Goal: Task Accomplishment & Management: Use online tool/utility

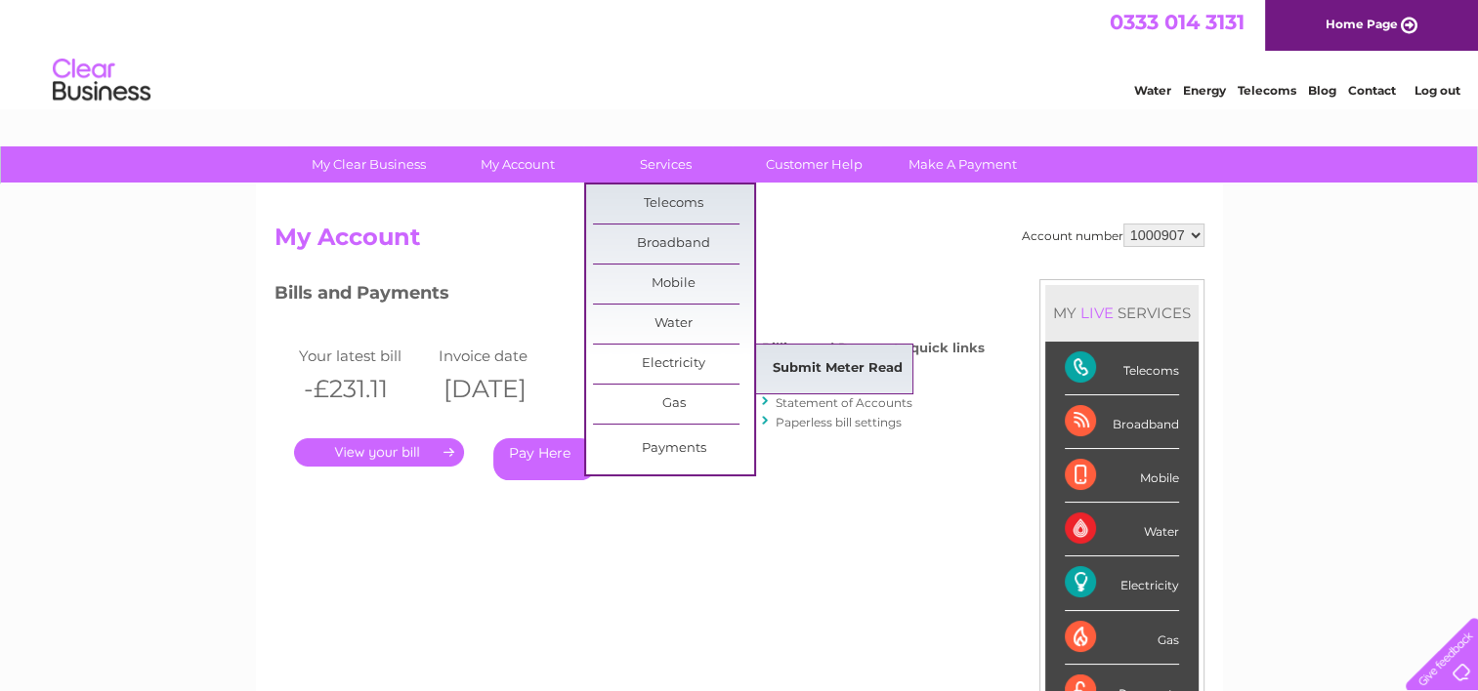
click at [855, 363] on link "Submit Meter Read" at bounding box center [837, 369] width 161 height 39
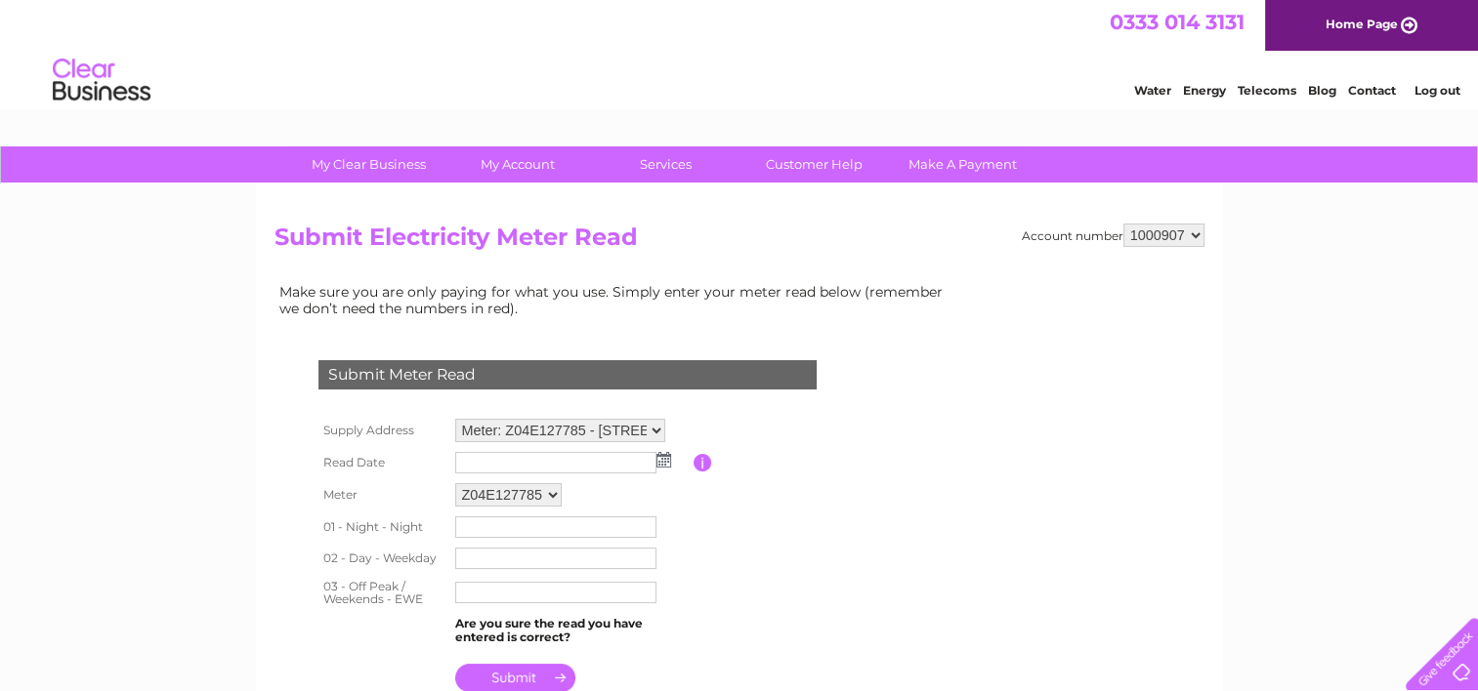
click at [666, 455] on img at bounding box center [663, 460] width 15 height 16
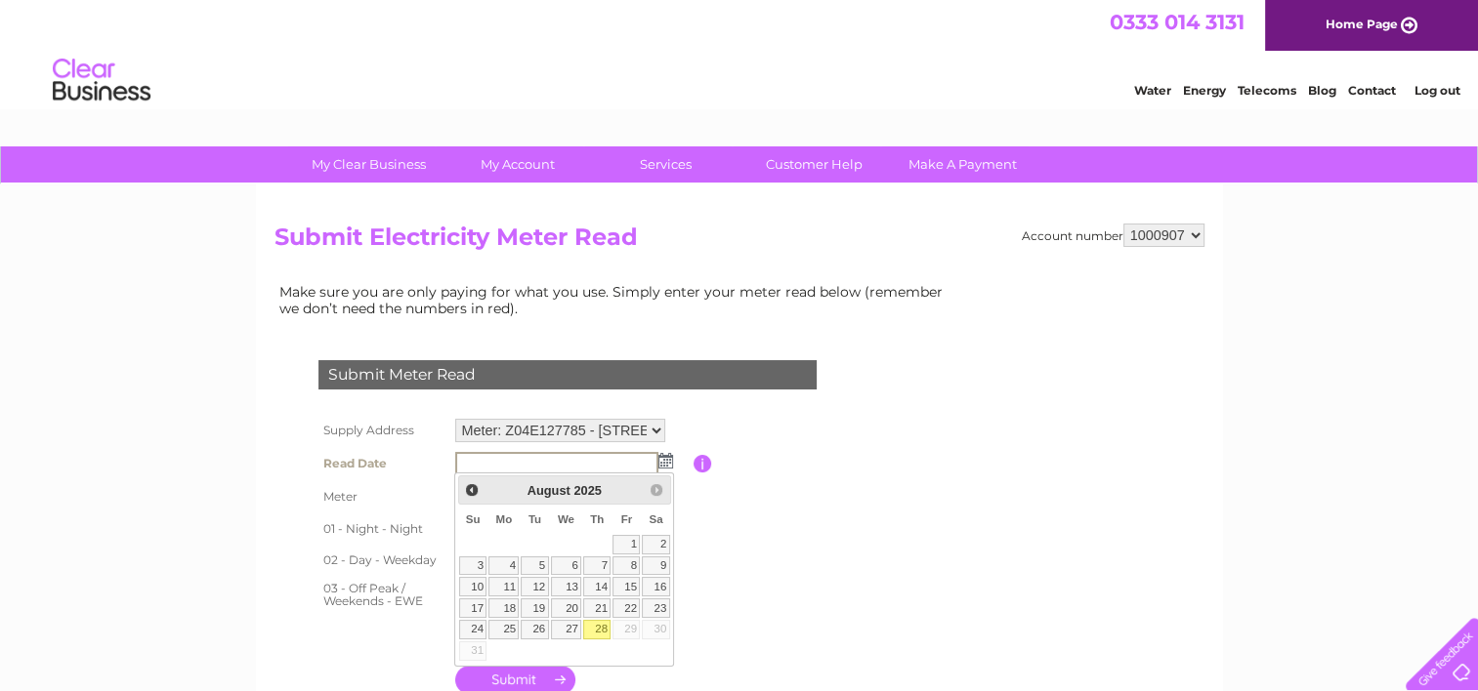
click at [597, 623] on link "28" at bounding box center [596, 630] width 27 height 20
type input "2025/08/28"
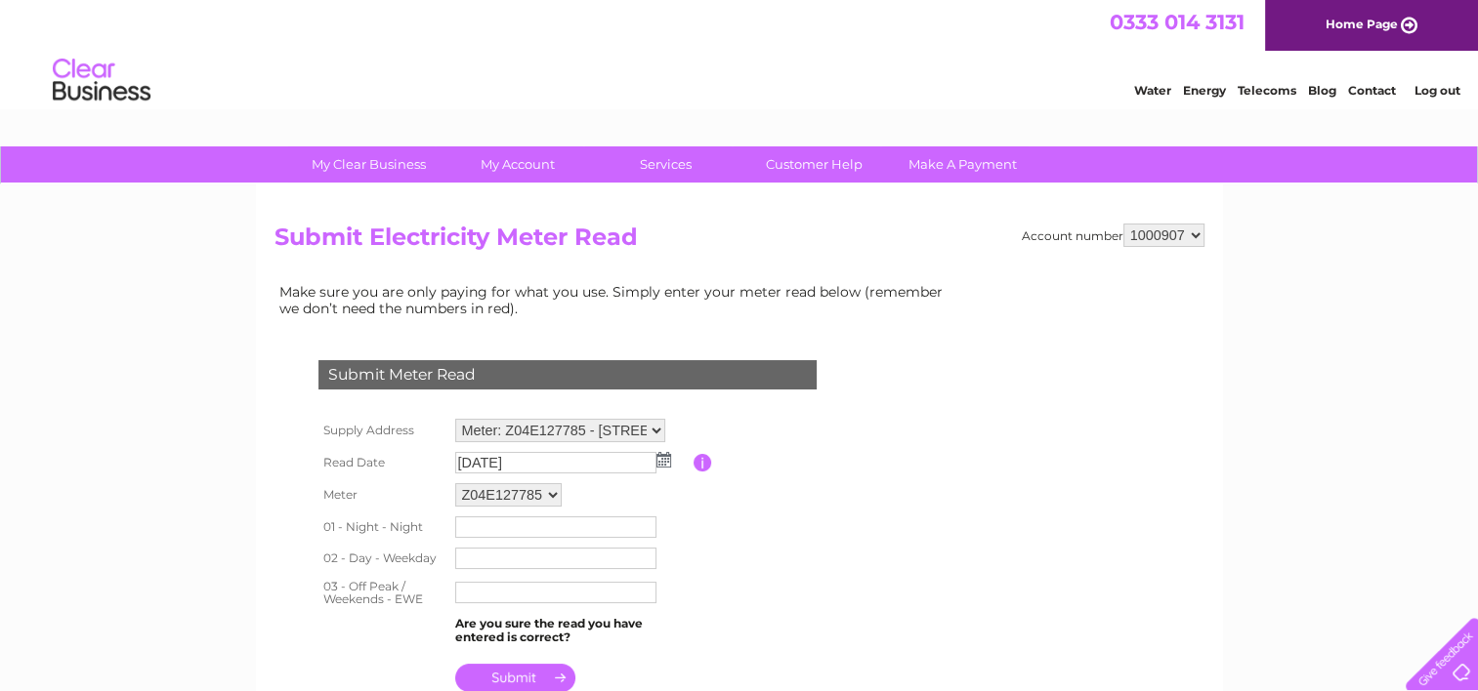
click at [480, 519] on input "text" at bounding box center [555, 527] width 201 height 21
type input "176370"
click at [479, 555] on input "text" at bounding box center [556, 559] width 203 height 23
type input "347809"
click at [478, 604] on td at bounding box center [571, 595] width 243 height 39
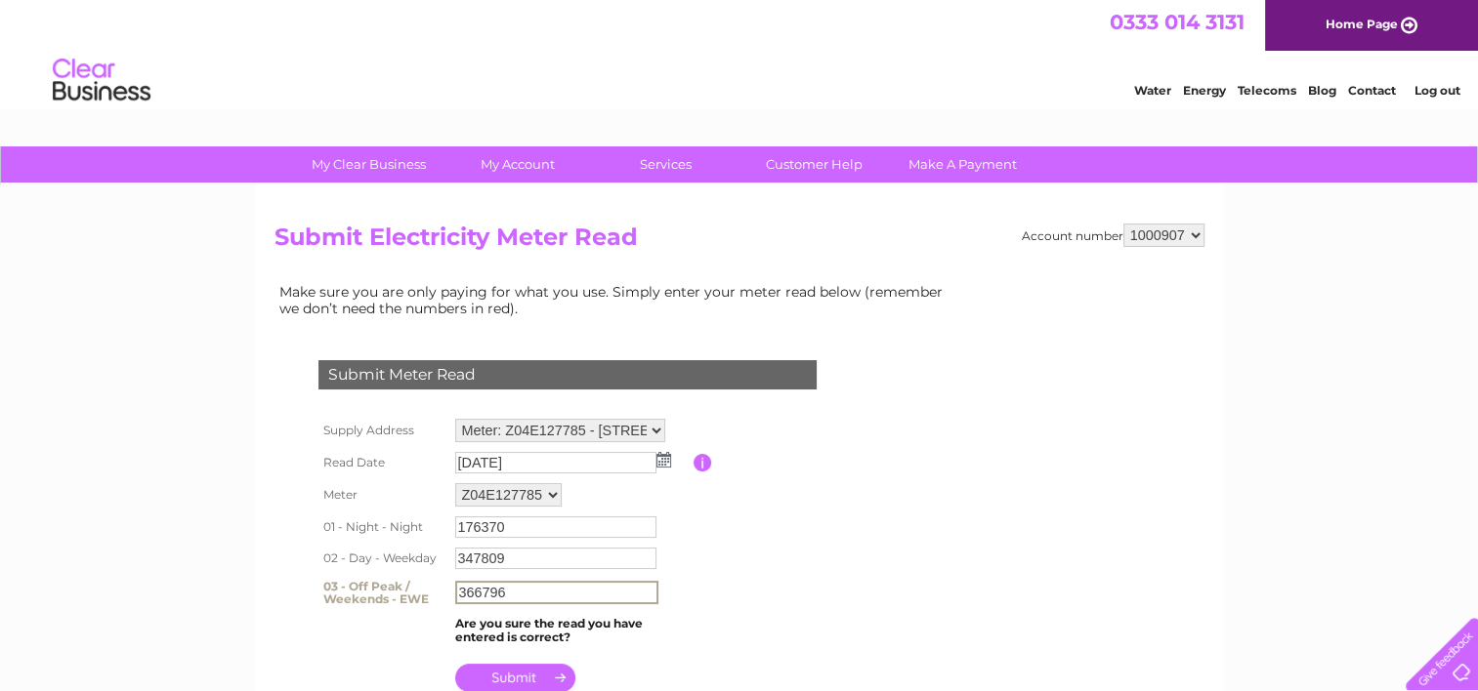
scroll to position [98, 0]
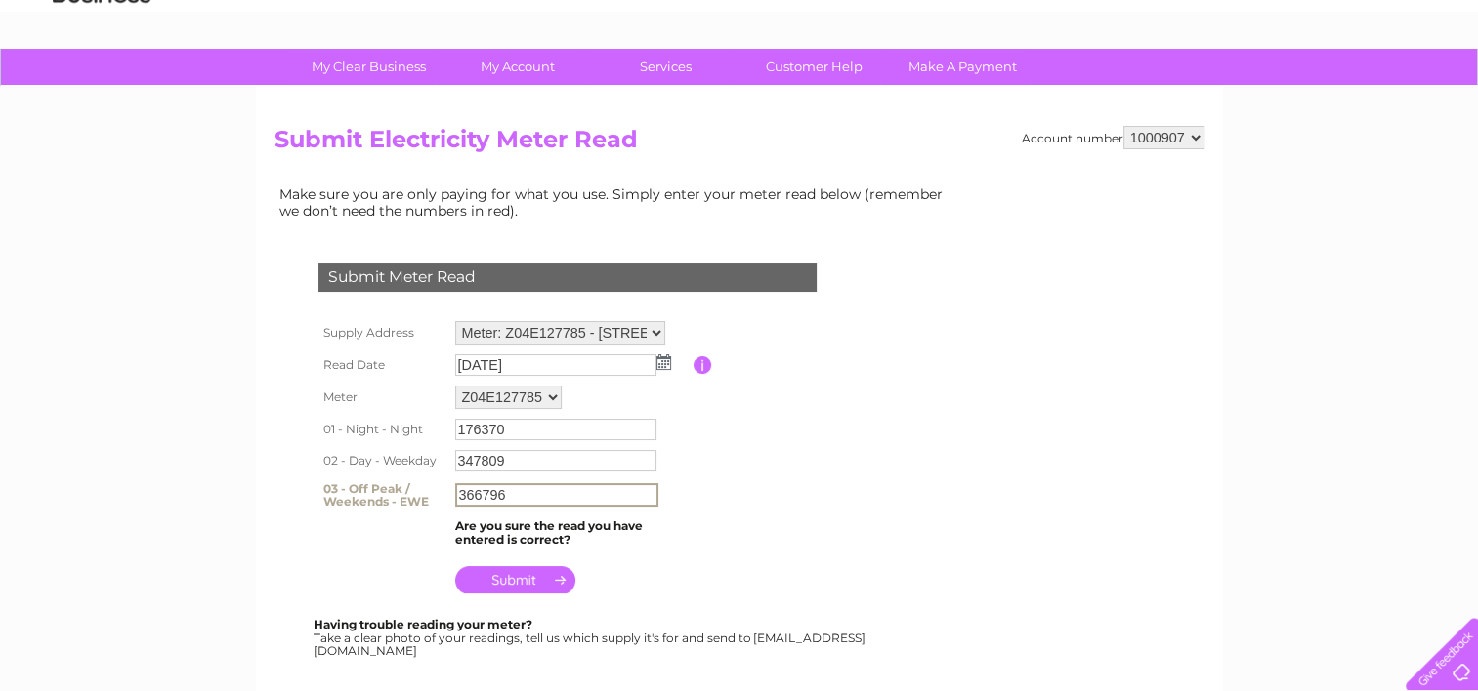
type input "366796"
click at [504, 580] on input "submit" at bounding box center [515, 579] width 120 height 27
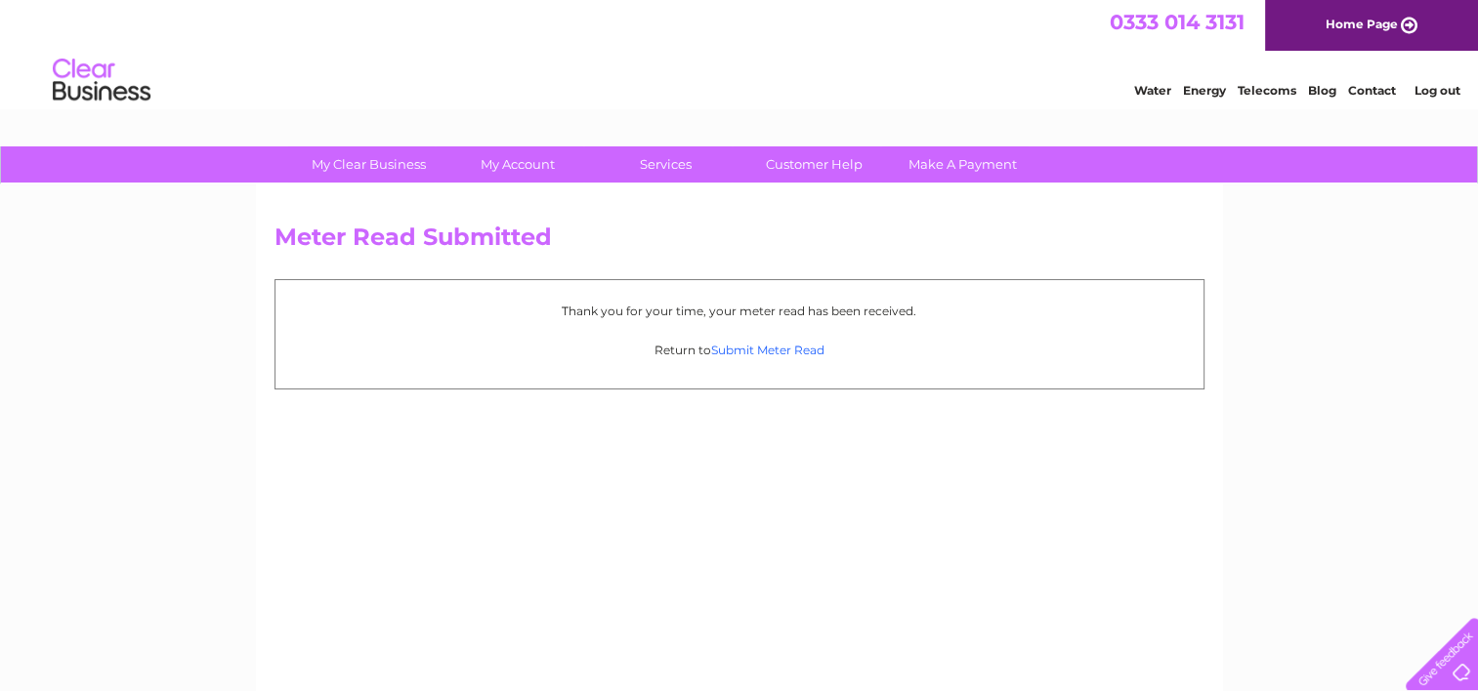
click at [758, 350] on link "Submit Meter Read" at bounding box center [767, 350] width 113 height 15
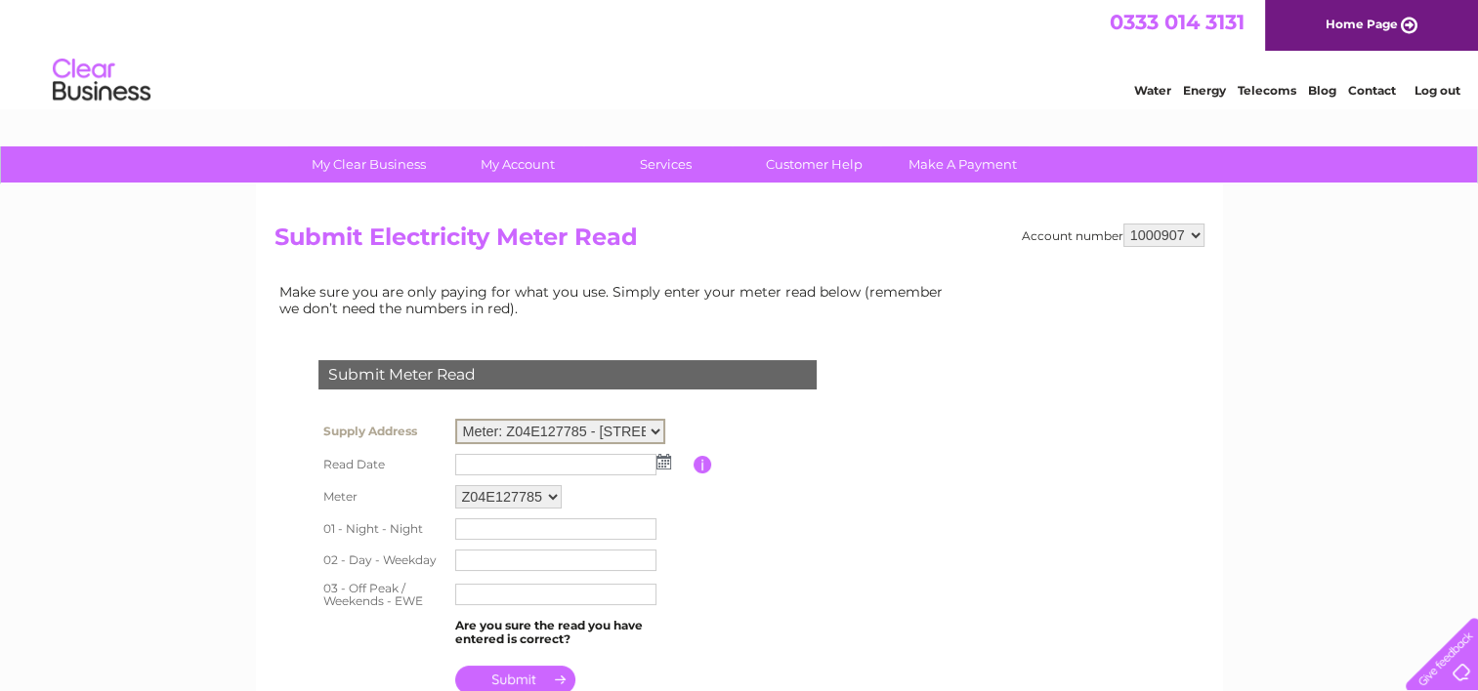
click at [656, 422] on select "Meter: Z04E127785 - Dedham Hall, Brook Street, Dedham, Colchester, CO7 6AD Mete…" at bounding box center [560, 431] width 210 height 25
select select "130585"
click at [455, 419] on select "Meter: Z04E127785 - Dedham Hall, Brook Street, Dedham, Colchester, CO7 6AD Mete…" at bounding box center [560, 431] width 210 height 25
click at [661, 460] on img at bounding box center [663, 460] width 15 height 16
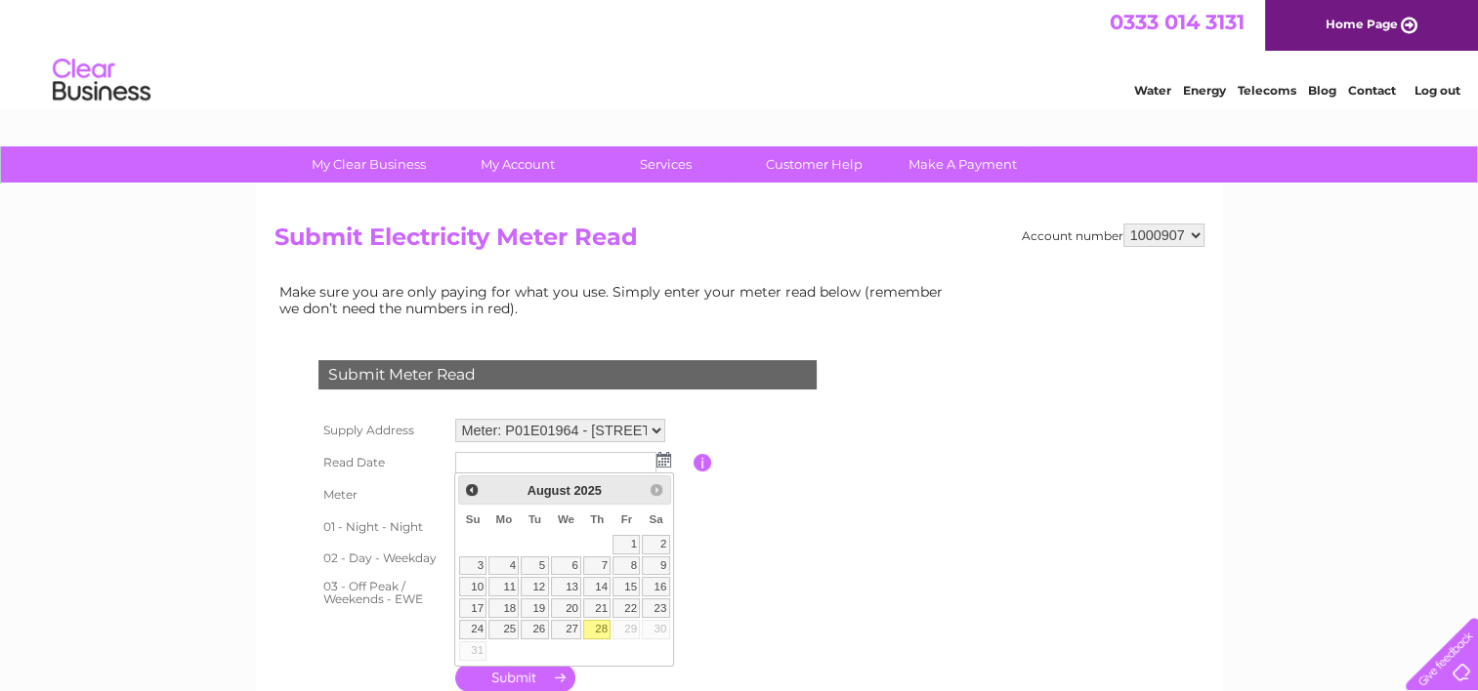
click at [601, 626] on link "28" at bounding box center [596, 630] width 27 height 20
type input "[DATE]"
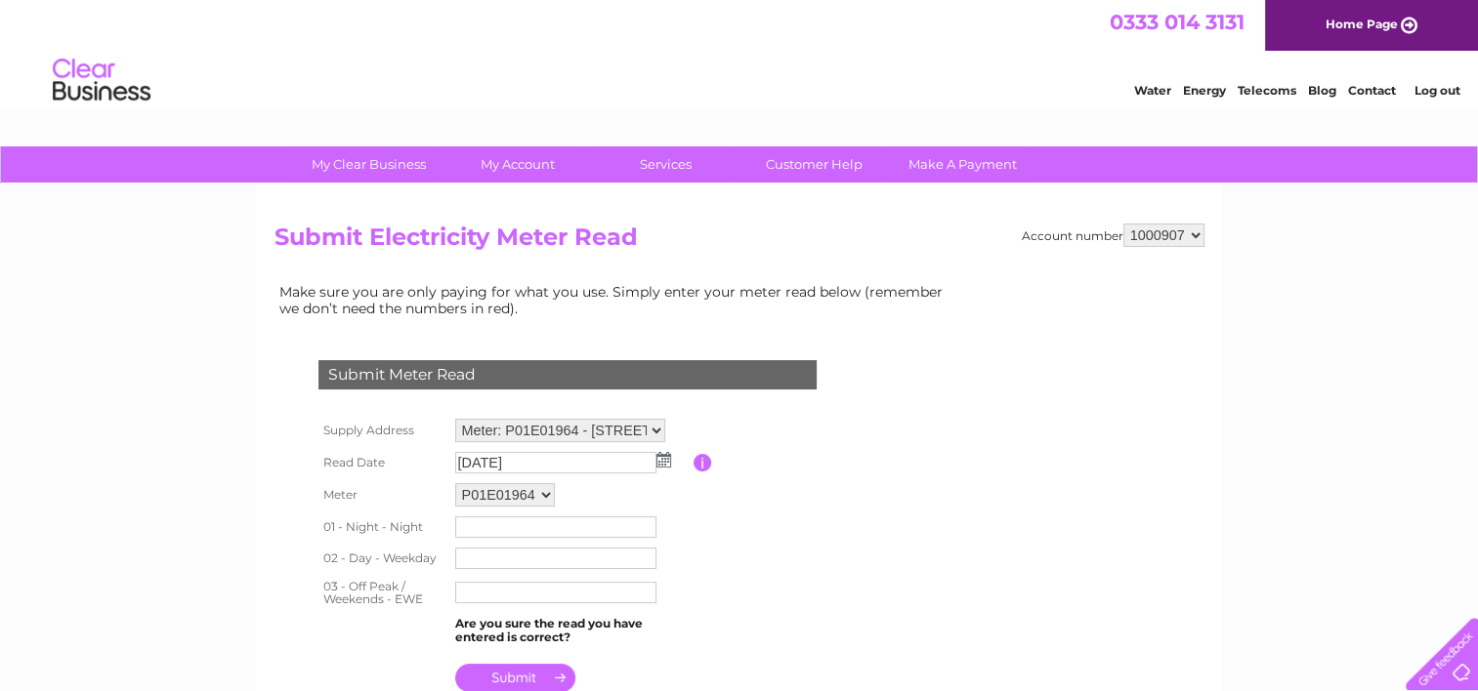
click at [487, 524] on input "text" at bounding box center [555, 527] width 201 height 21
type input "181027"
click at [500, 560] on input "text" at bounding box center [555, 560] width 201 height 21
type input "216519"
click at [488, 594] on input "text" at bounding box center [556, 592] width 203 height 23
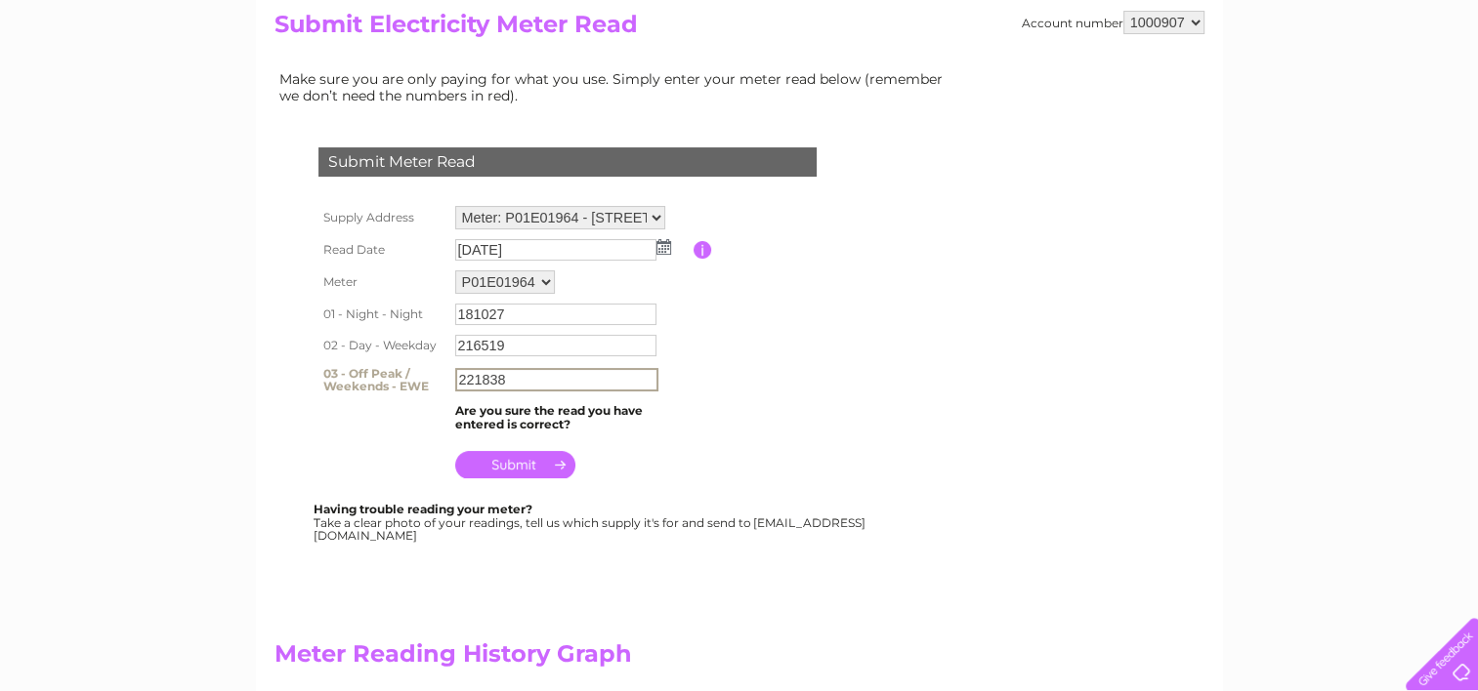
scroll to position [293, 0]
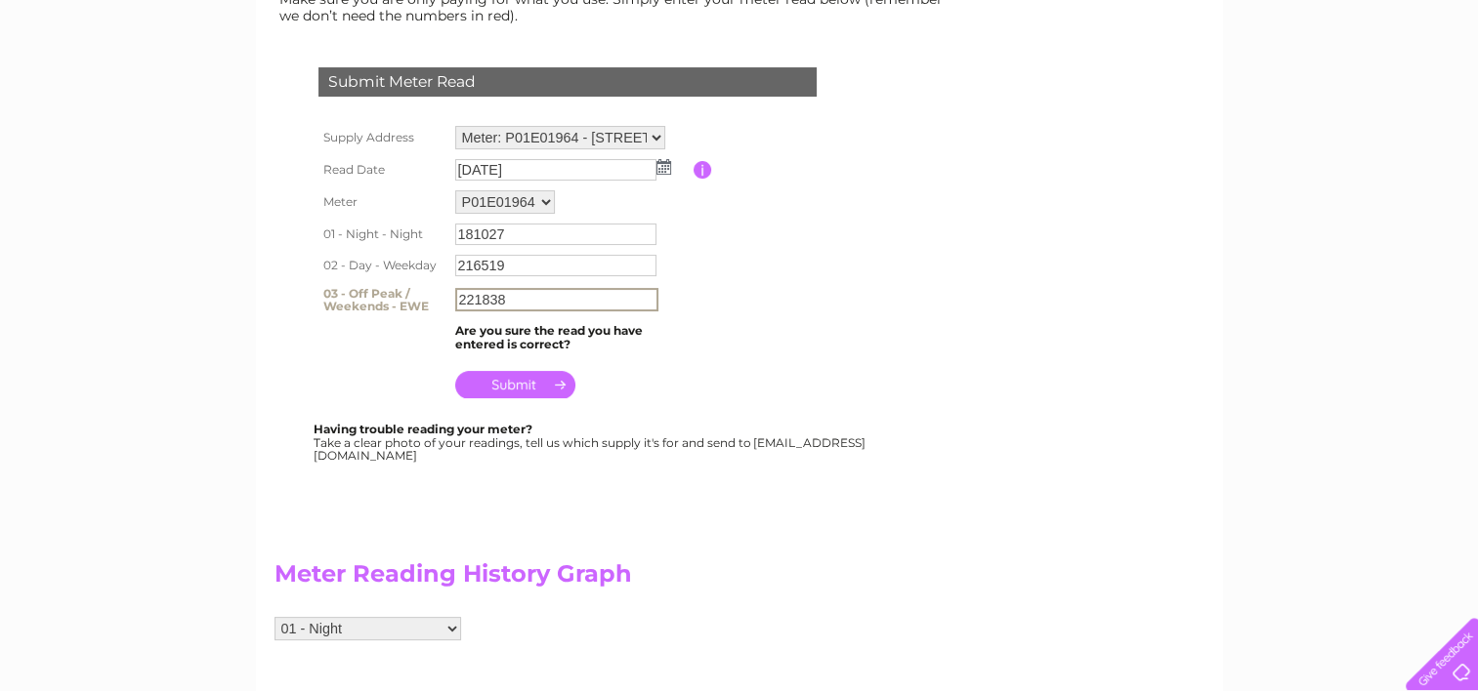
type input "221838"
click at [508, 383] on input "submit" at bounding box center [515, 384] width 120 height 27
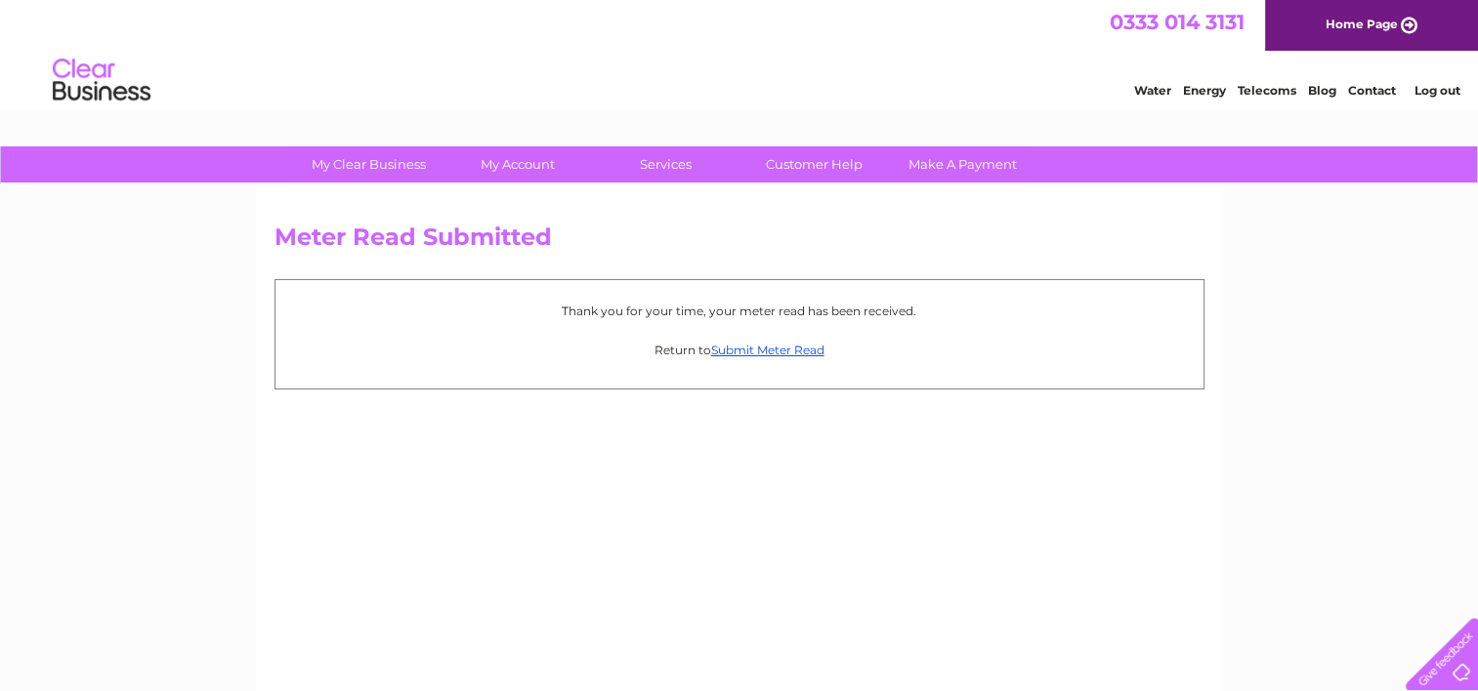
click at [1333, 21] on link "Home Page" at bounding box center [1371, 25] width 213 height 51
